Goal: Register for event/course

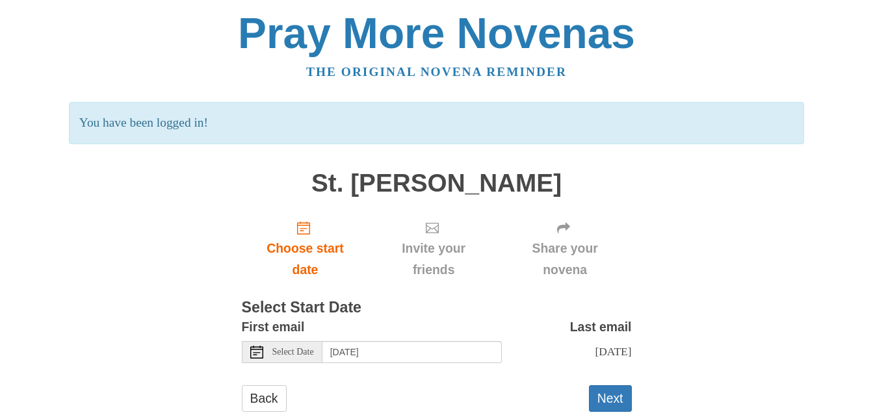
scroll to position [45, 0]
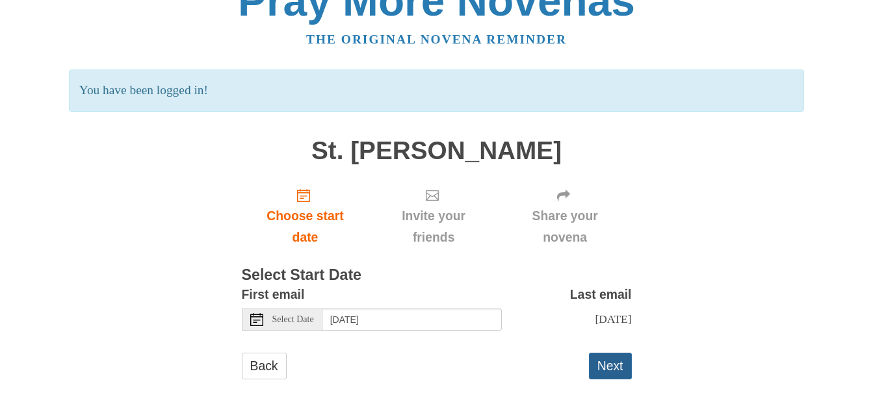
click at [619, 363] on button "Next" at bounding box center [610, 366] width 43 height 27
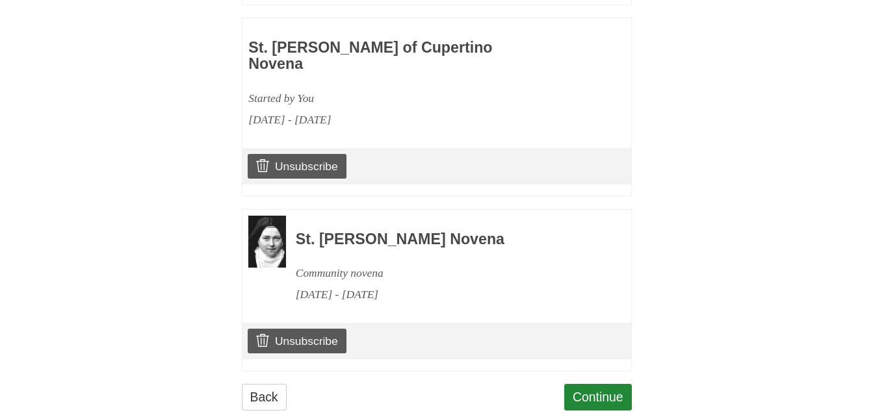
scroll to position [1339, 0]
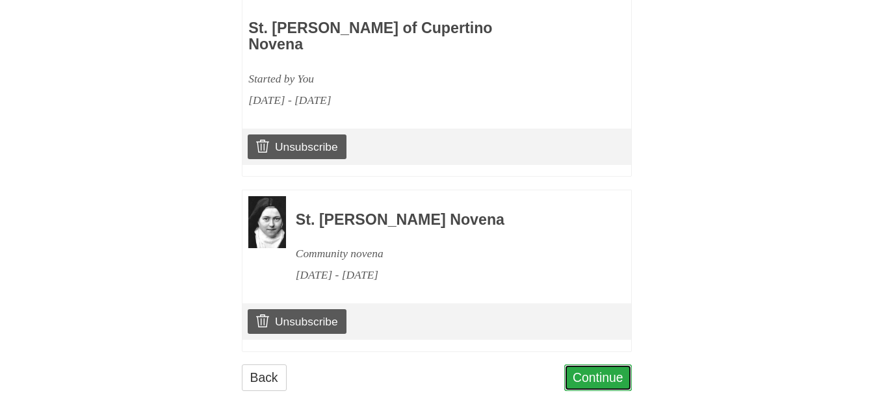
click at [604, 364] on link "Continue" at bounding box center [598, 377] width 68 height 27
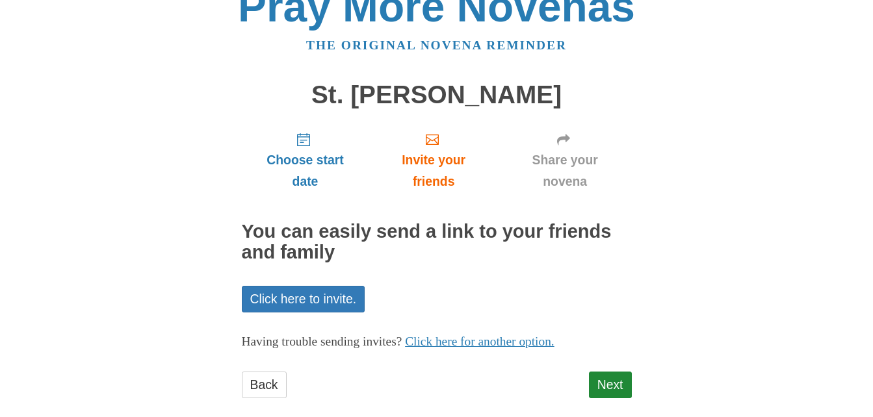
scroll to position [45, 0]
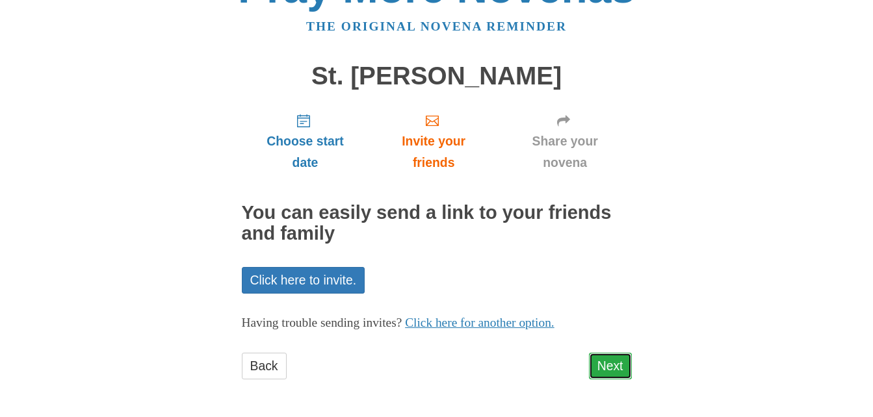
click at [613, 362] on link "Next" at bounding box center [610, 366] width 43 height 27
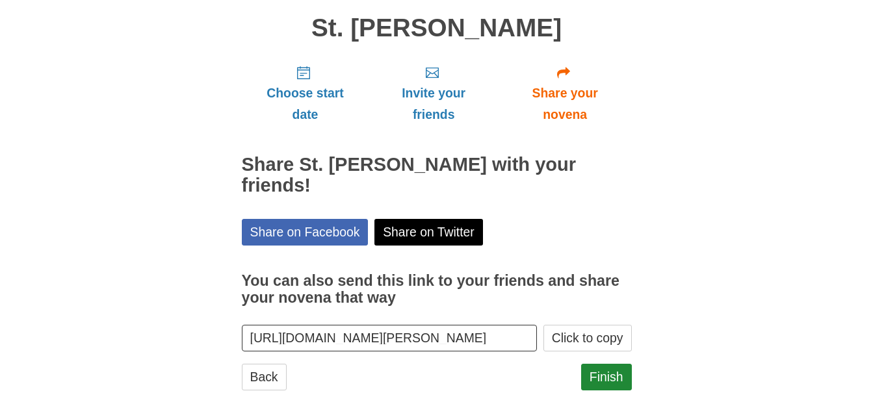
scroll to position [105, 0]
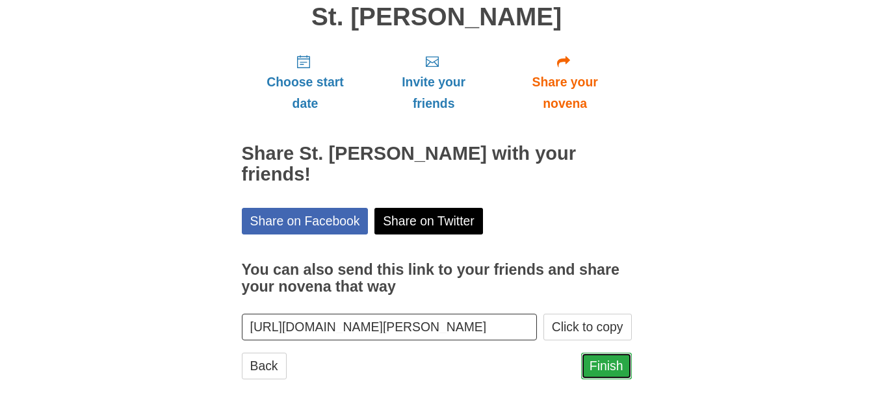
click at [603, 366] on link "Finish" at bounding box center [606, 366] width 51 height 27
